Goal: Task Accomplishment & Management: Use online tool/utility

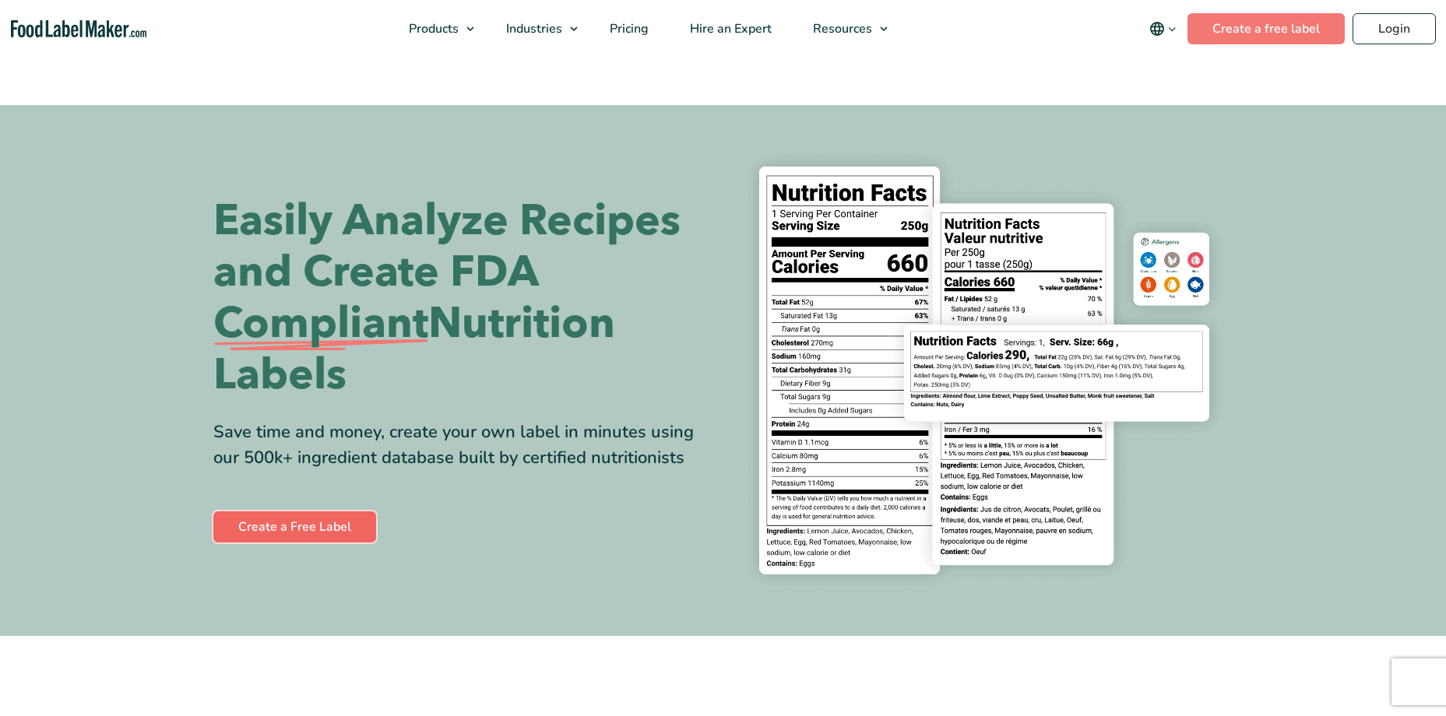
click at [331, 529] on link "Create a Free Label" at bounding box center [294, 527] width 163 height 31
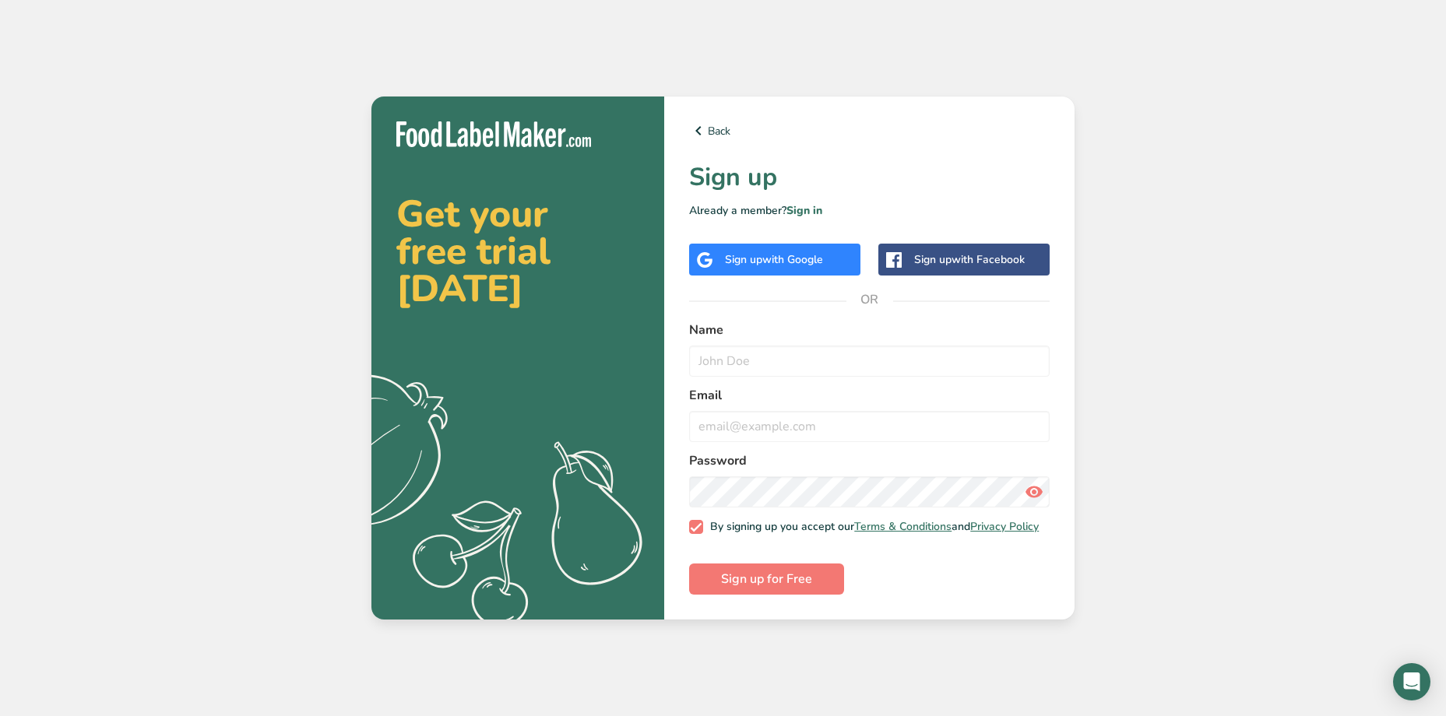
click at [760, 264] on div "Sign up with Google" at bounding box center [774, 260] width 171 height 32
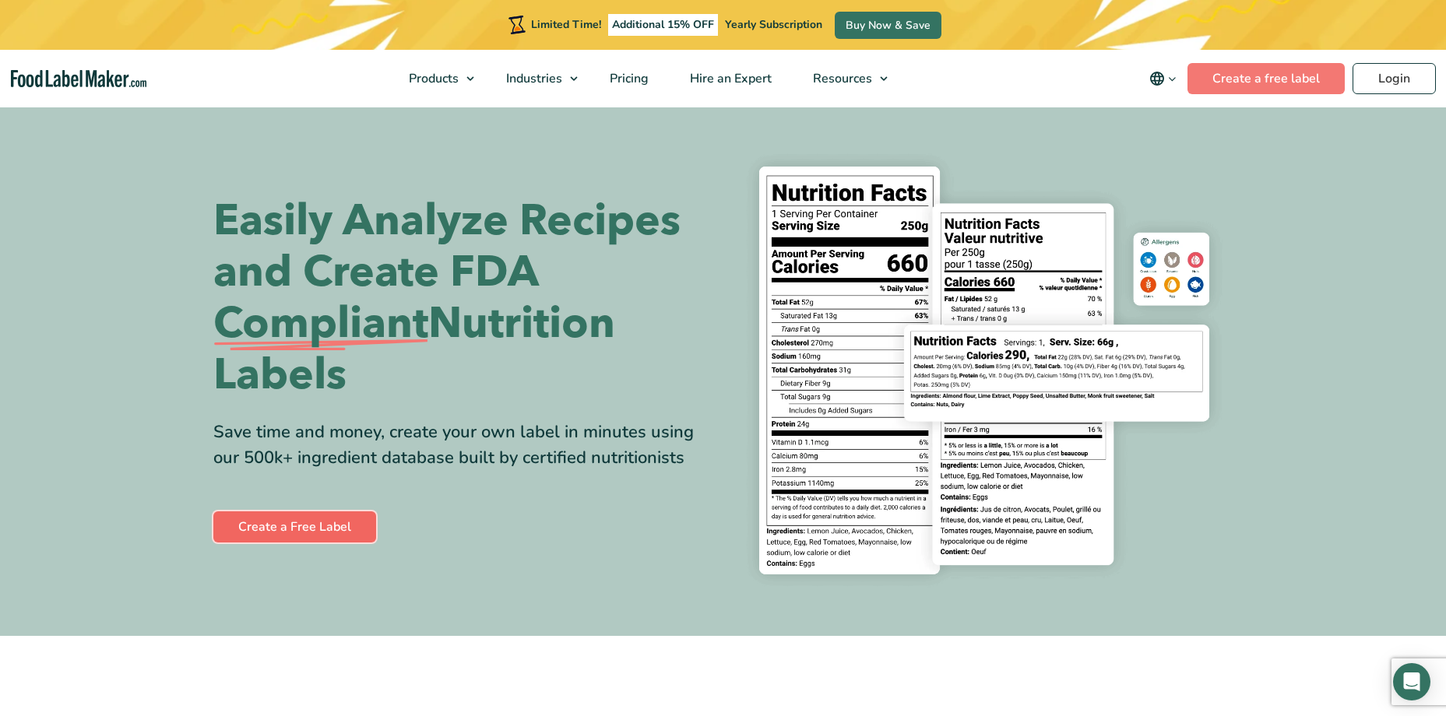
click at [344, 526] on link "Create a Free Label" at bounding box center [294, 527] width 163 height 31
